Goal: Task Accomplishment & Management: Manage account settings

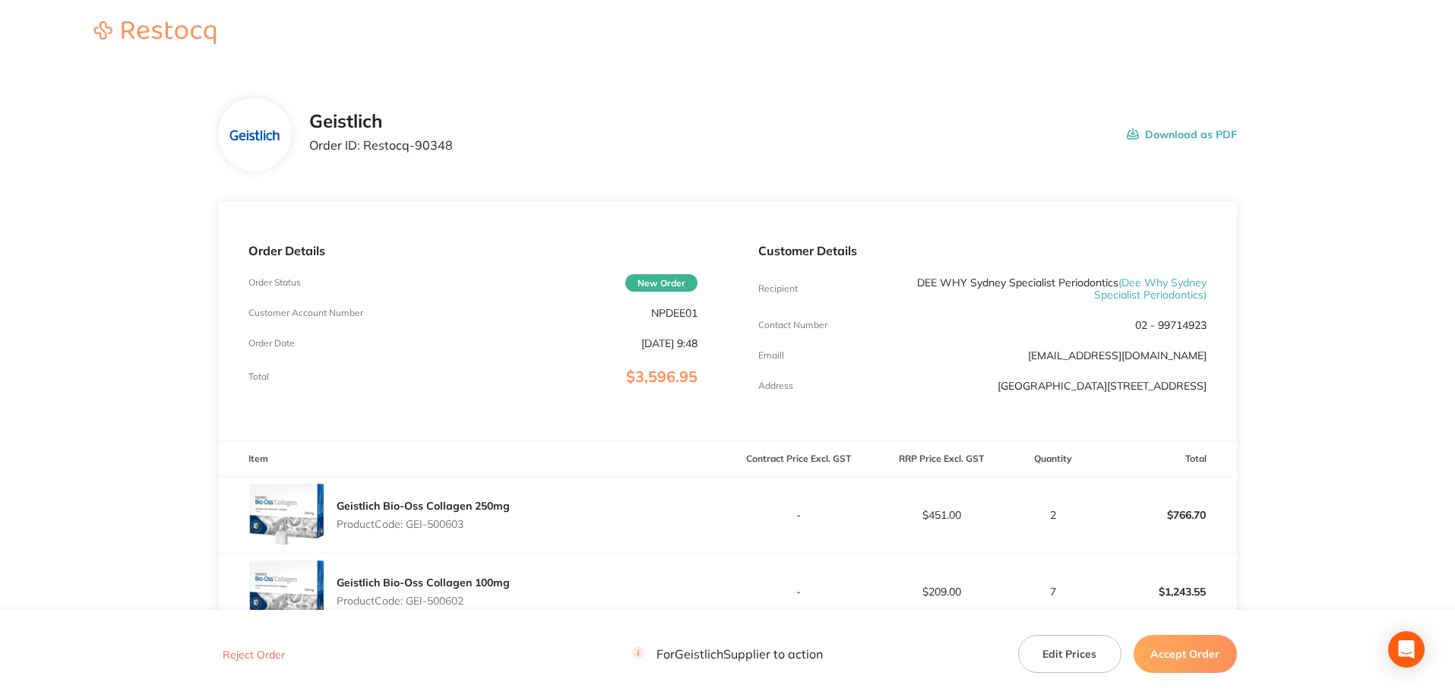
click at [664, 318] on p "NPDEE01" at bounding box center [674, 313] width 46 height 12
copy p "NPDEE01"
drag, startPoint x: 529, startPoint y: 150, endPoint x: 365, endPoint y: 146, distance: 164.9
click at [365, 146] on div "Geistlich Order ID: Restocq- 90348 Download as PDF" at bounding box center [773, 134] width 928 height 47
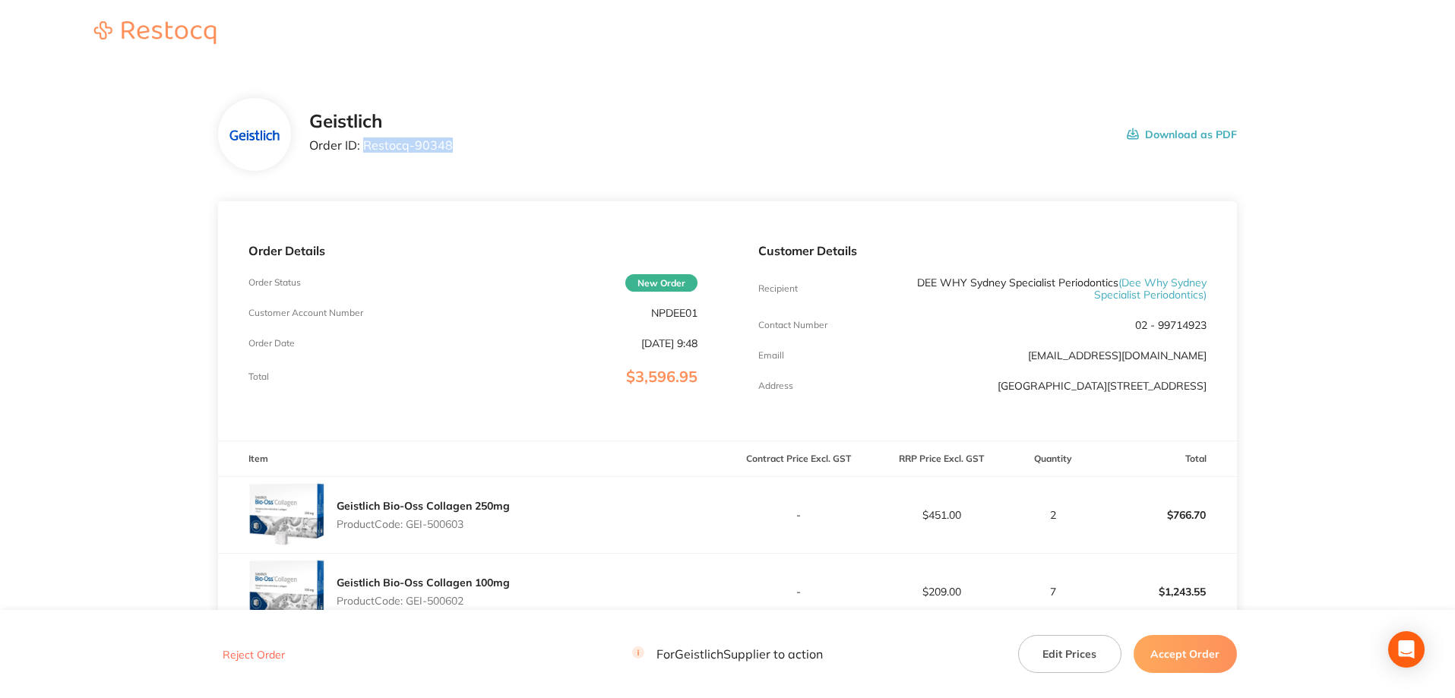
copy p "Restocq- 90348"
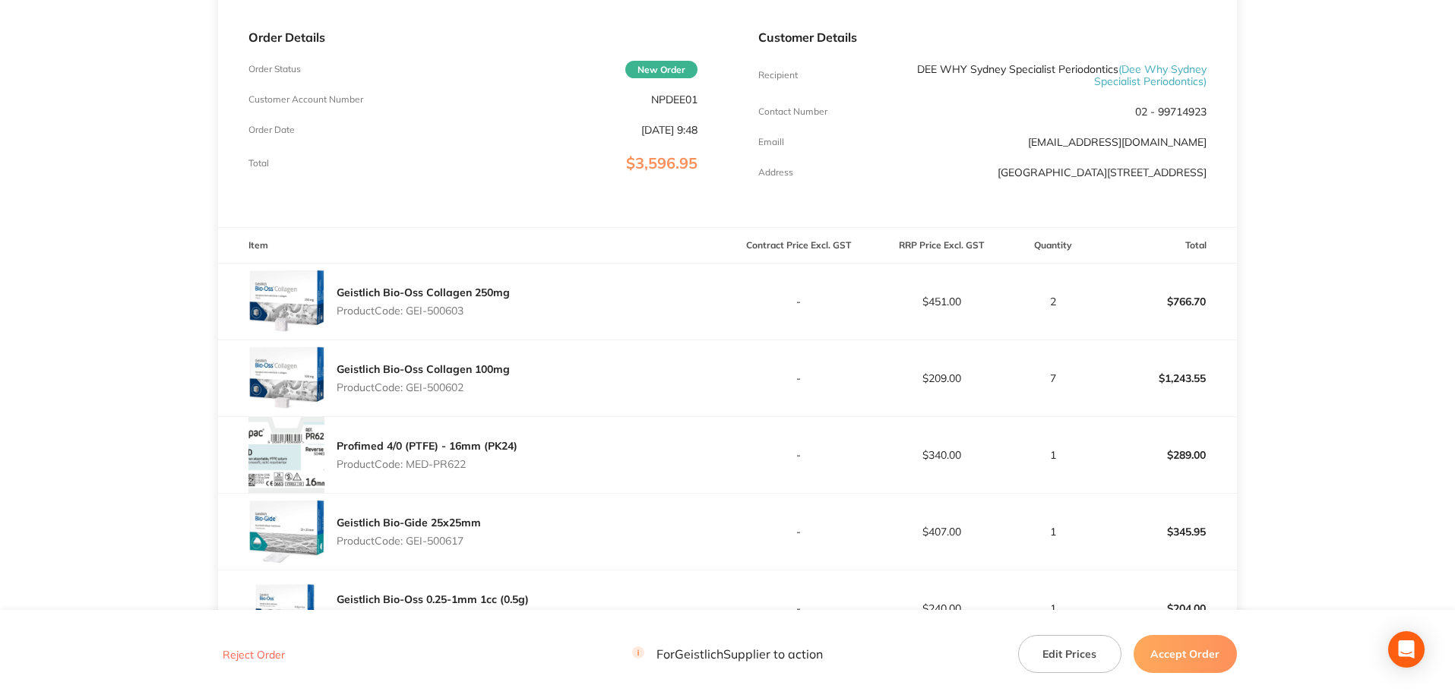
scroll to position [532, 0]
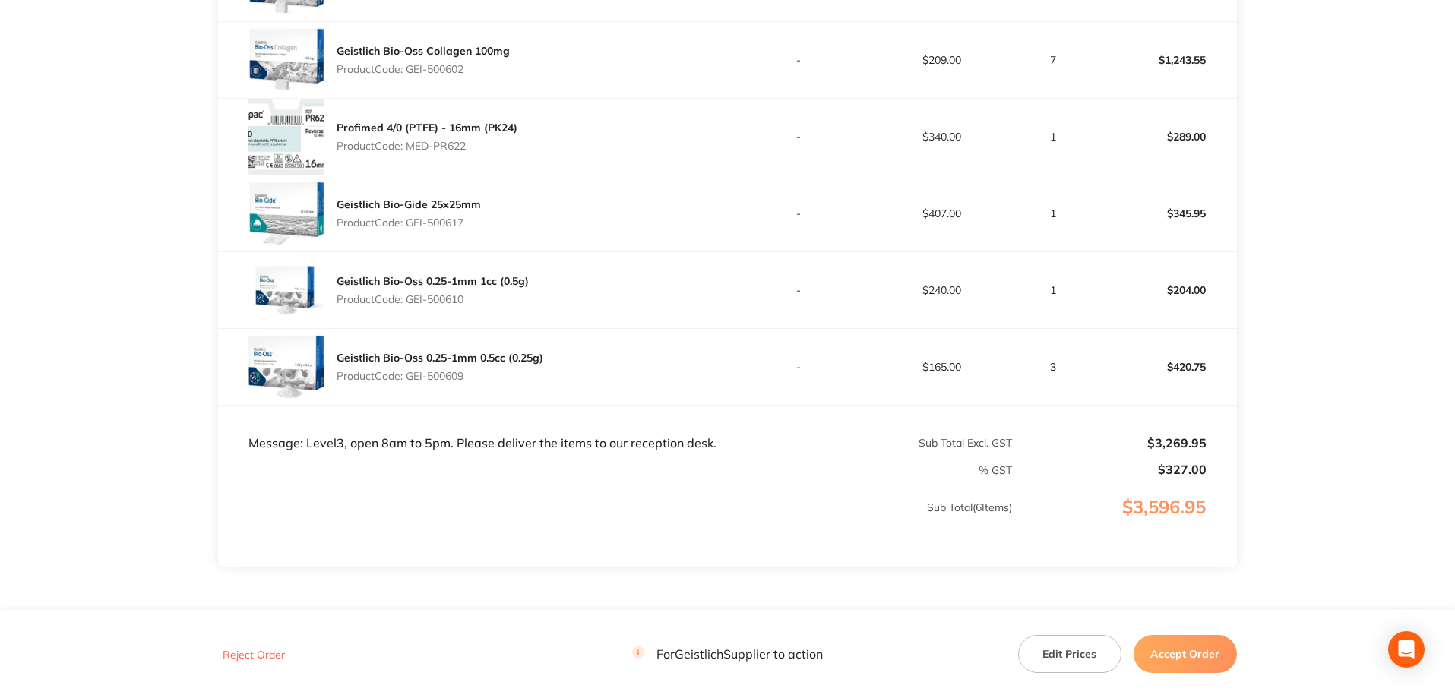
click at [558, 444] on td "Message: Level3, open 8am to 5pm. Please deliver the items to our reception des…" at bounding box center [472, 429] width 509 height 46
click at [558, 443] on td "Message: Level3, open 8am to 5pm. Please deliver the items to our reception des…" at bounding box center [472, 429] width 509 height 46
copy td "Message: Level3, open 8am to 5pm. Please deliver the items to our reception des…"
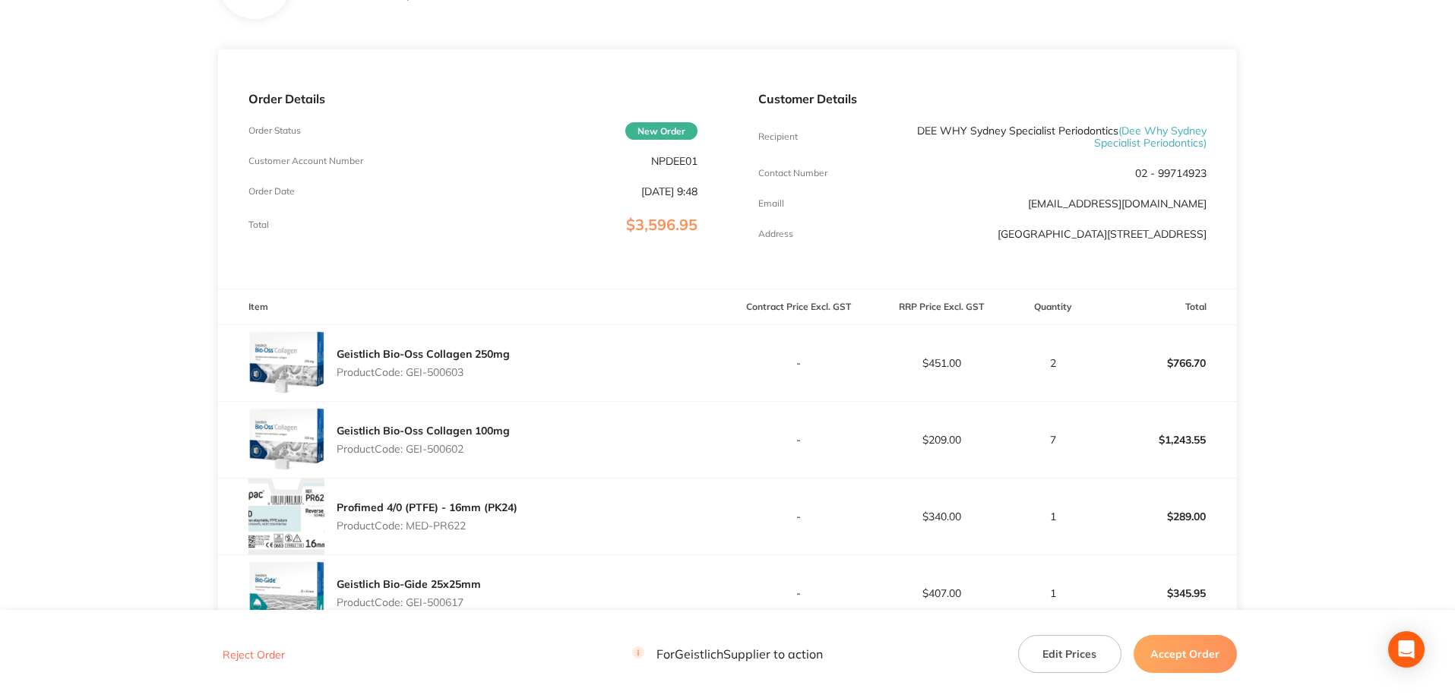
click at [1447, 393] on main "Geistlich Order ID: Restocq- 90348 Download as PDF Order Details Order Status N…" at bounding box center [727, 492] width 1455 height 1152
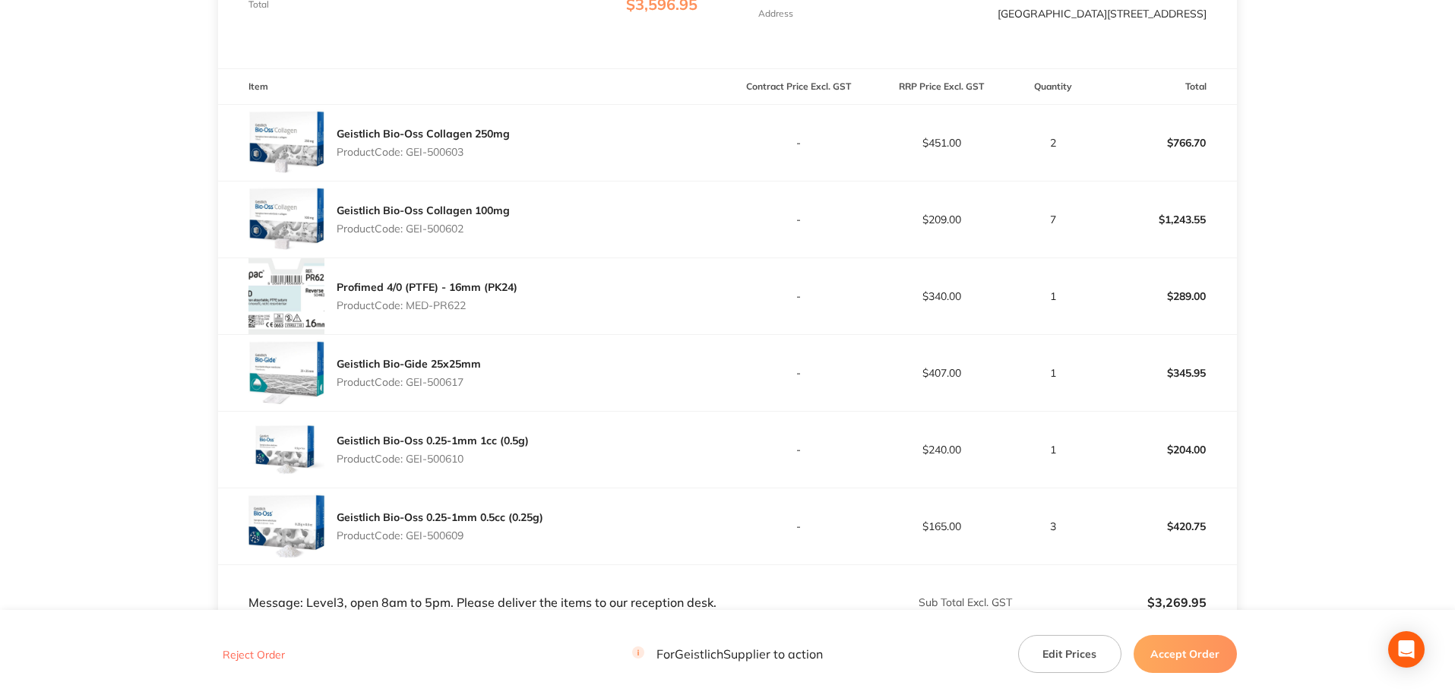
scroll to position [380, 0]
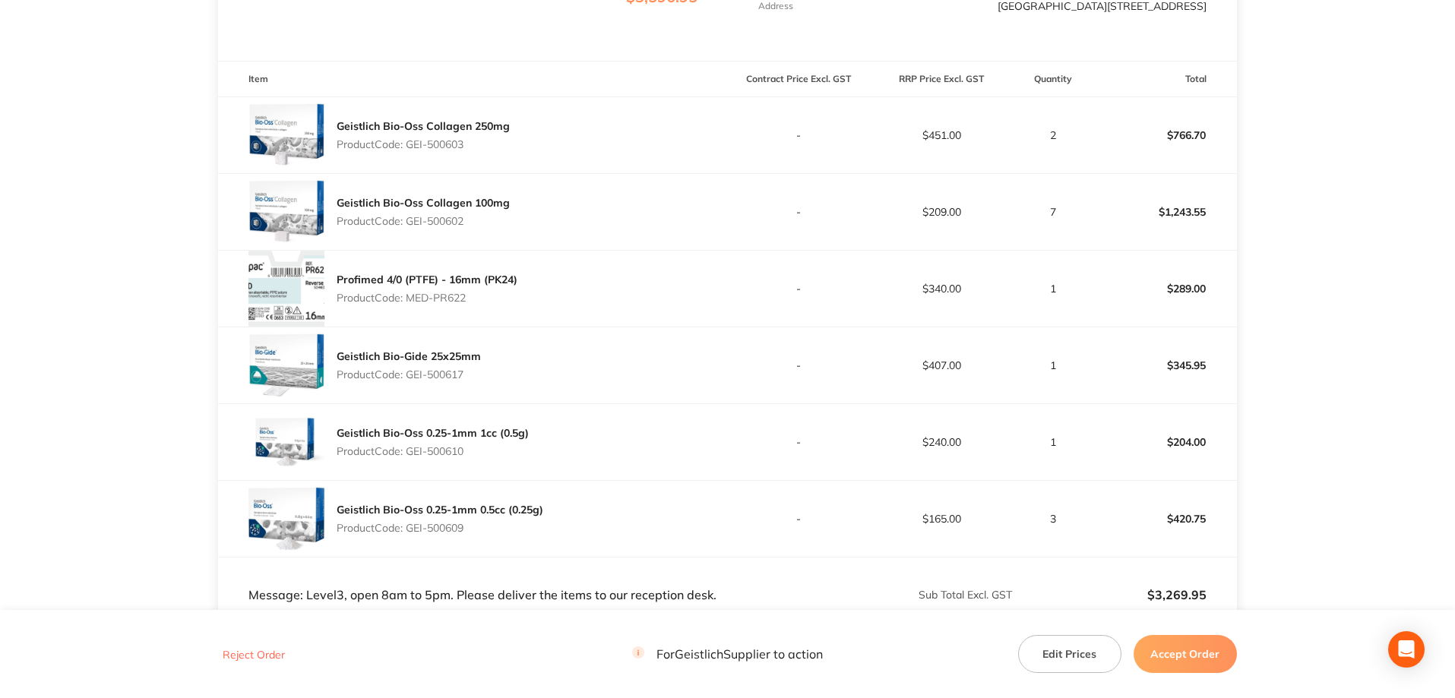
click at [1198, 650] on button "Accept Order" at bounding box center [1184, 654] width 103 height 38
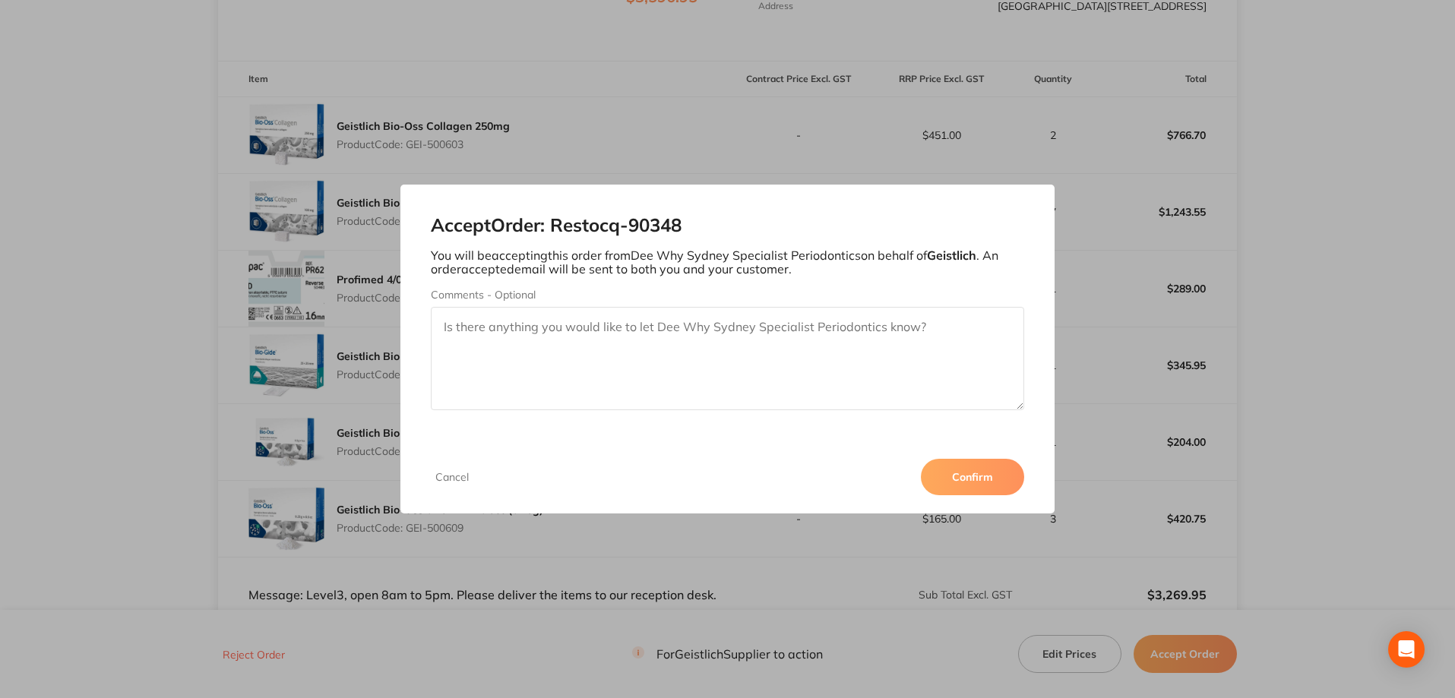
click at [967, 487] on button "Confirm" at bounding box center [972, 477] width 103 height 36
